Goal: Navigation & Orientation: Find specific page/section

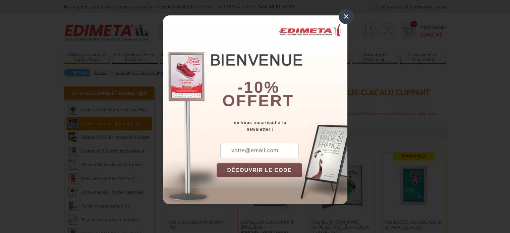
click at [345, 17] on div "×" at bounding box center [346, 16] width 15 height 15
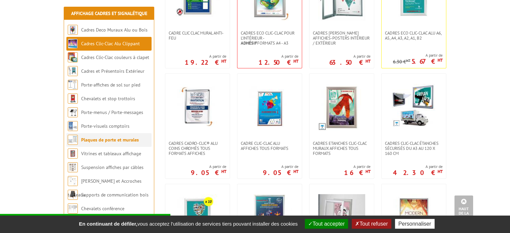
scroll to position [201, 0]
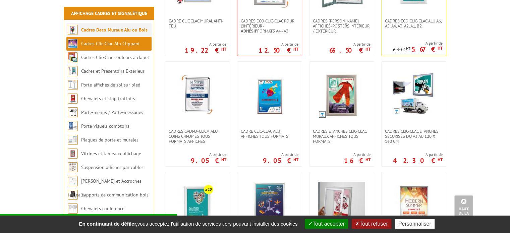
click at [93, 33] on link "Cadres Deco Muraux Alu ou Bois" at bounding box center [114, 30] width 66 height 6
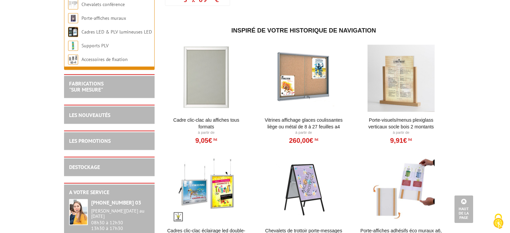
scroll to position [905, 0]
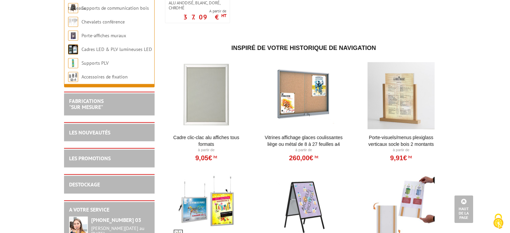
click at [204, 107] on div at bounding box center [206, 95] width 83 height 67
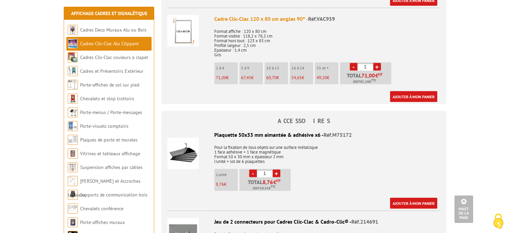
scroll to position [1307, 0]
